Goal: Find specific page/section: Find specific page/section

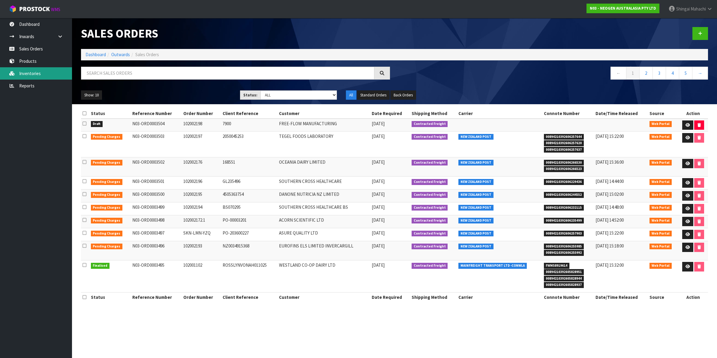
click at [26, 68] on link "Inventories" at bounding box center [36, 73] width 72 height 12
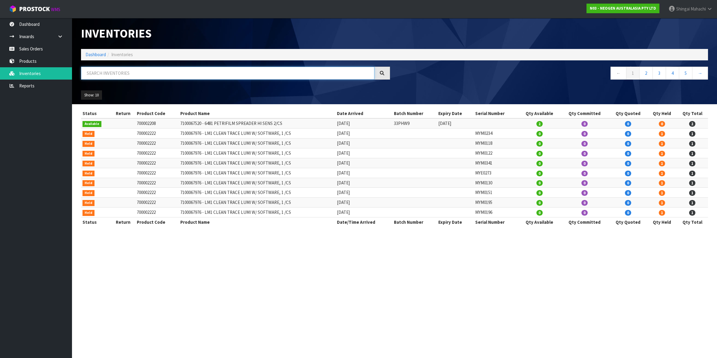
click at [95, 72] on input "text" at bounding box center [227, 73] width 293 height 13
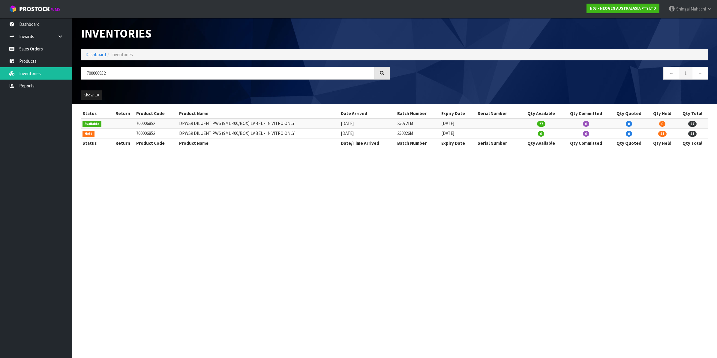
click at [395, 134] on td "[DATE]" at bounding box center [367, 133] width 56 height 10
drag, startPoint x: 399, startPoint y: 134, endPoint x: 416, endPoint y: 134, distance: 17.4
click at [416, 134] on td "250826M" at bounding box center [418, 133] width 44 height 10
copy td "250826M"
drag, startPoint x: 418, startPoint y: 121, endPoint x: 393, endPoint y: 125, distance: 25.8
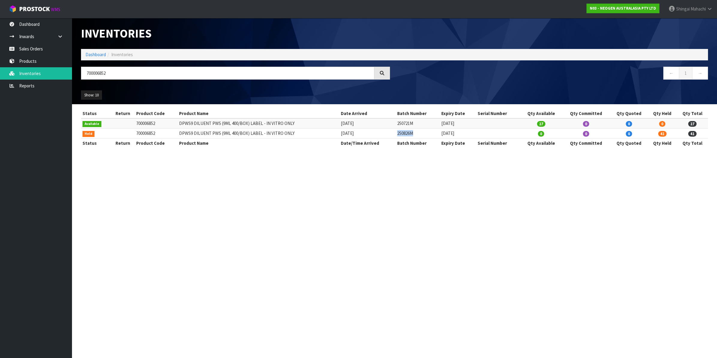
click at [393, 125] on tr "Available 700006852 DPWS9 DILUENT PWS (9ML 400/BOX) LABEL - IN VITRO ONLY [DATE…" at bounding box center [394, 123] width 627 height 10
copy tr "250721M"
drag, startPoint x: 124, startPoint y: 74, endPoint x: 77, endPoint y: 77, distance: 46.9
click at [77, 77] on div "700006852" at bounding box center [236, 75] width 318 height 17
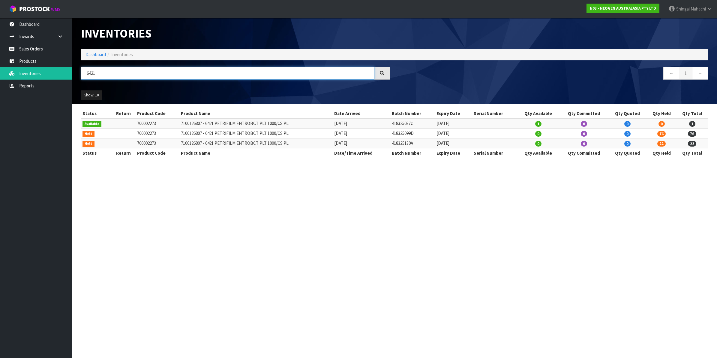
type input "6421"
drag, startPoint x: 394, startPoint y: 143, endPoint x: 426, endPoint y: 144, distance: 31.5
click at [426, 144] on td "418325130A" at bounding box center [412, 143] width 45 height 10
copy td "418325130A"
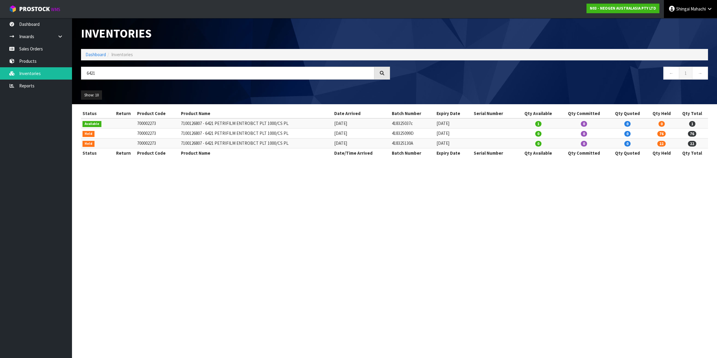
click at [712, 8] on icon at bounding box center [710, 9] width 6 height 5
click at [689, 24] on link "Logout" at bounding box center [692, 24] width 47 height 8
